Goal: Task Accomplishment & Management: Complete application form

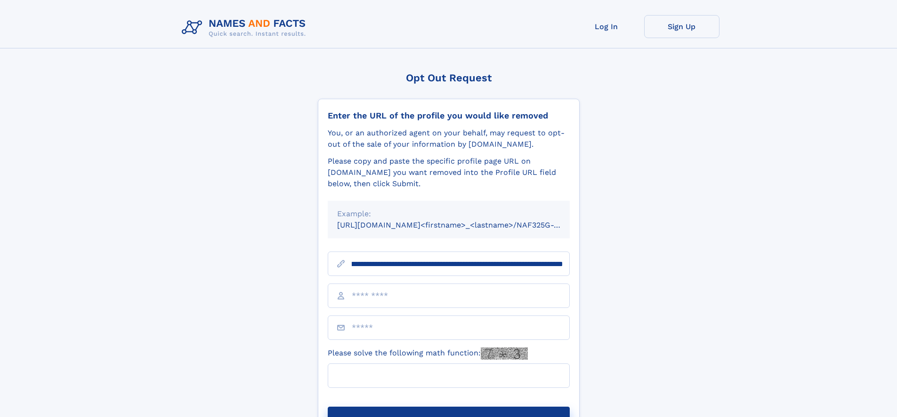
scroll to position [0, 136]
type input "**********"
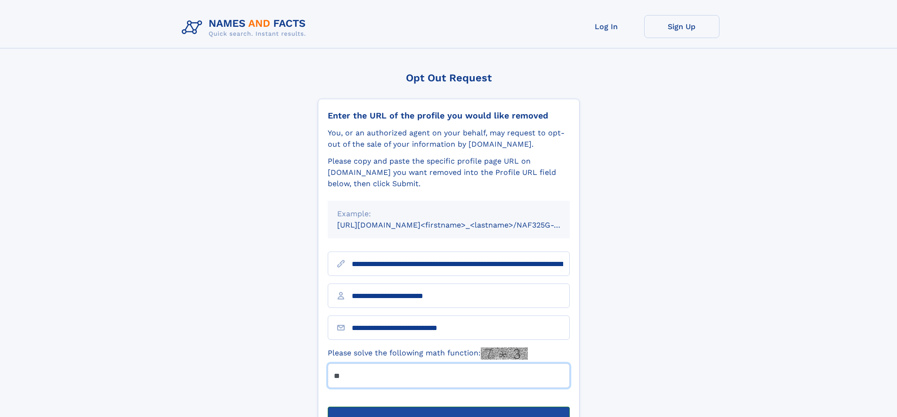
type input "**"
click at [448, 407] on button "Submit Opt Out Request" at bounding box center [449, 422] width 242 height 30
